Goal: Task Accomplishment & Management: Manage account settings

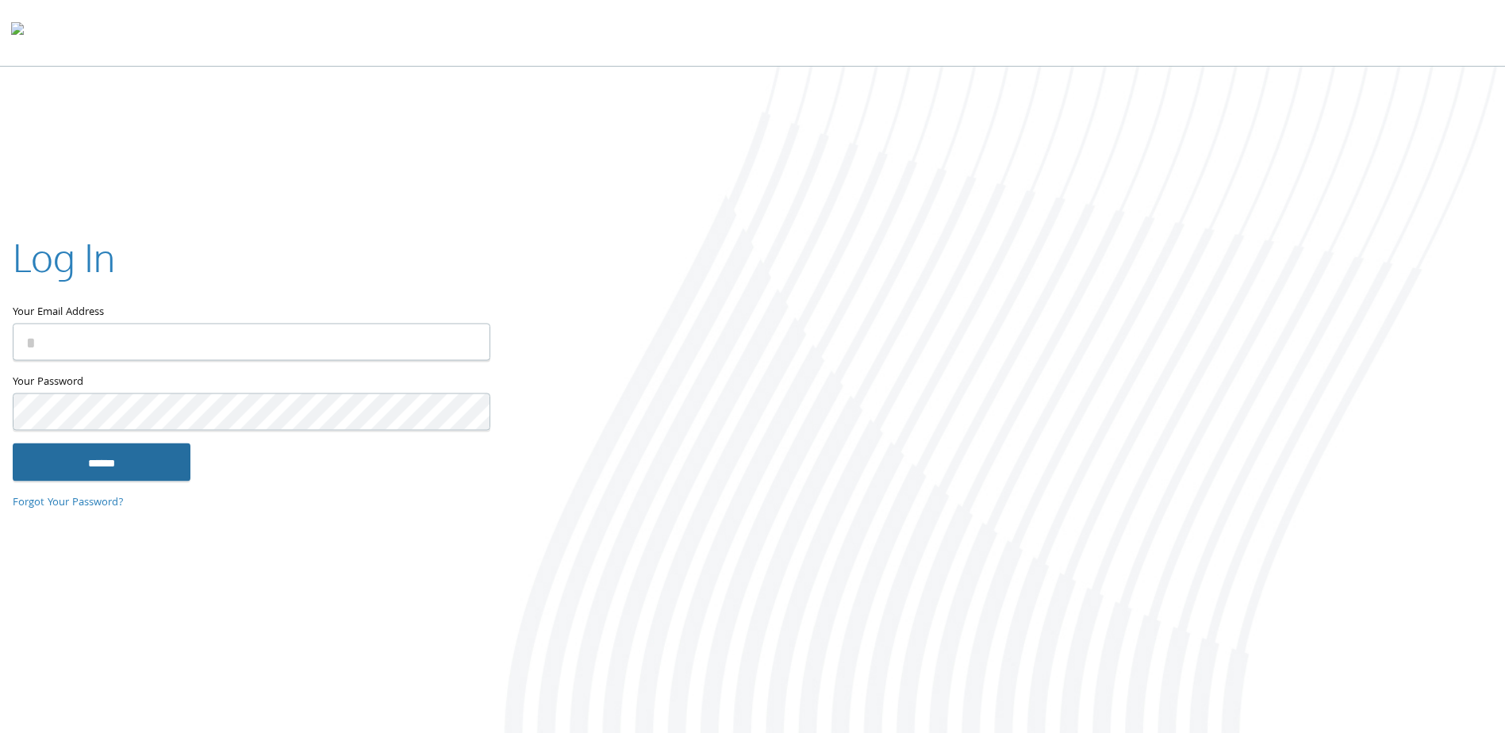
type input "**********"
click at [149, 460] on input "******" at bounding box center [102, 462] width 178 height 38
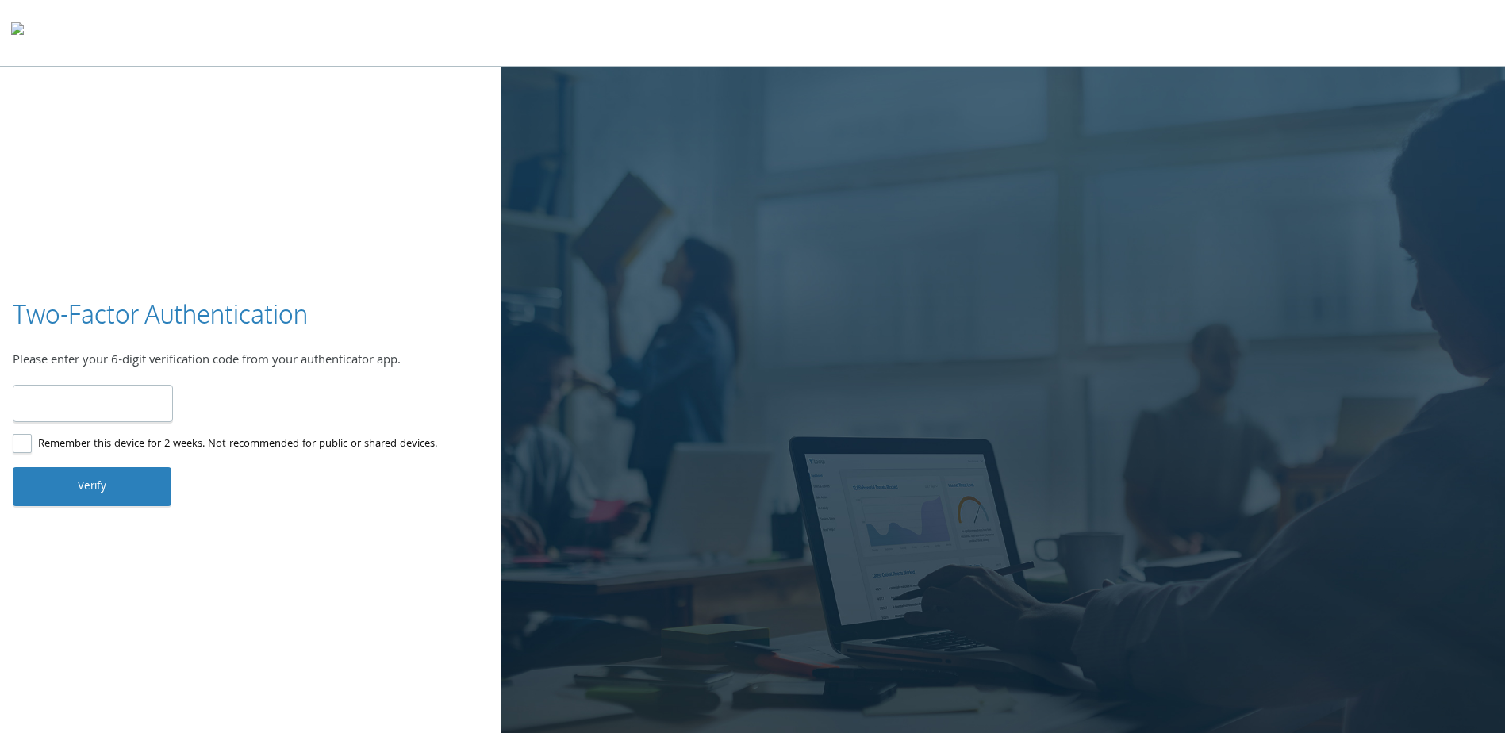
click at [63, 391] on input "number" at bounding box center [93, 403] width 160 height 37
type input "******"
